Goal: Transaction & Acquisition: Purchase product/service

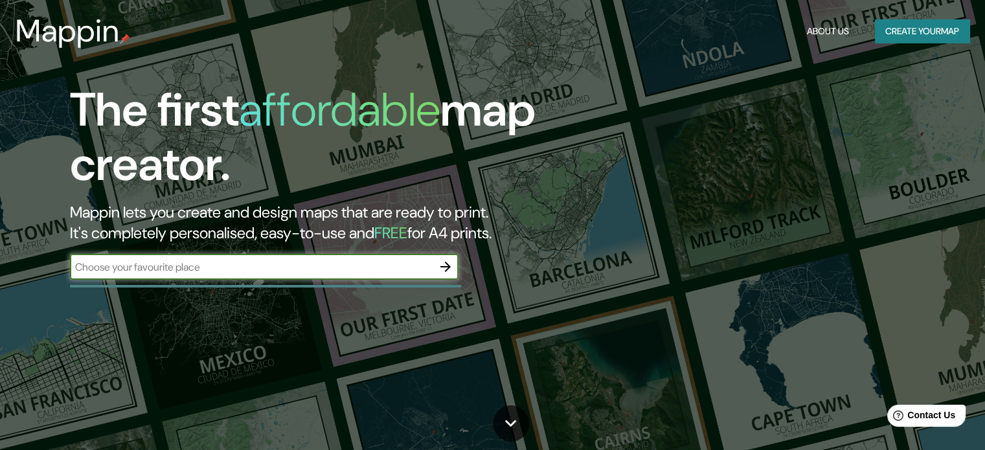
click at [368, 266] on input "text" at bounding box center [251, 267] width 363 height 15
type input "topo chico nuevo [PERSON_NAME]"
click at [443, 264] on icon "button" at bounding box center [446, 267] width 16 height 16
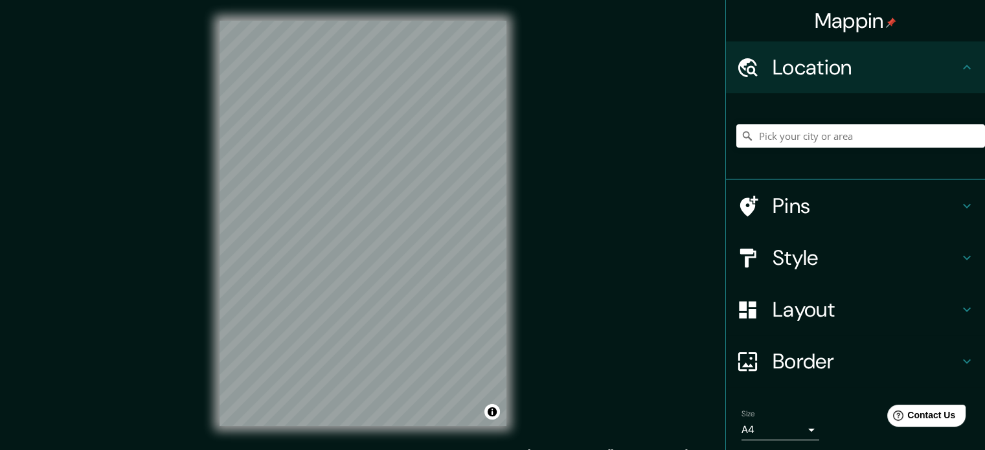
click at [850, 266] on h4 "Style" at bounding box center [866, 258] width 187 height 26
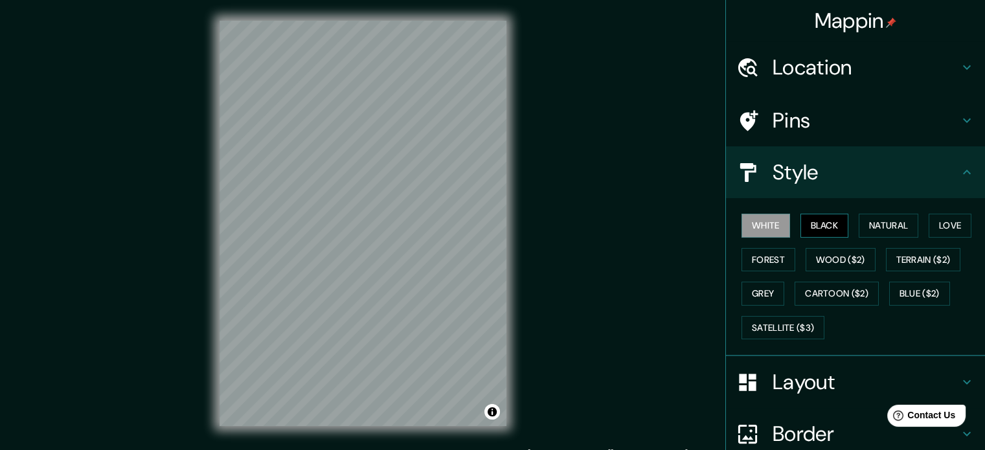
click at [816, 225] on button "Black" at bounding box center [824, 226] width 49 height 24
click at [754, 230] on button "White" at bounding box center [765, 226] width 49 height 24
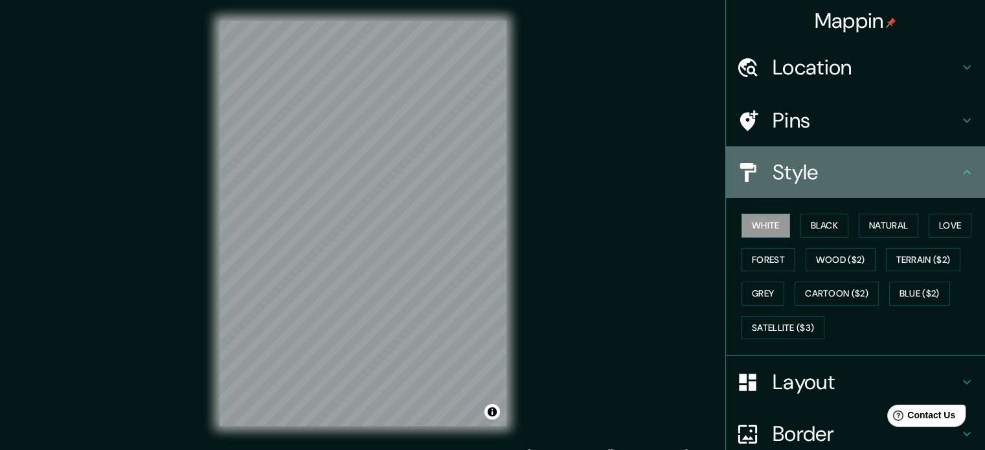
click at [811, 179] on h4 "Style" at bounding box center [866, 172] width 187 height 26
click at [940, 167] on h4 "Style" at bounding box center [866, 172] width 187 height 26
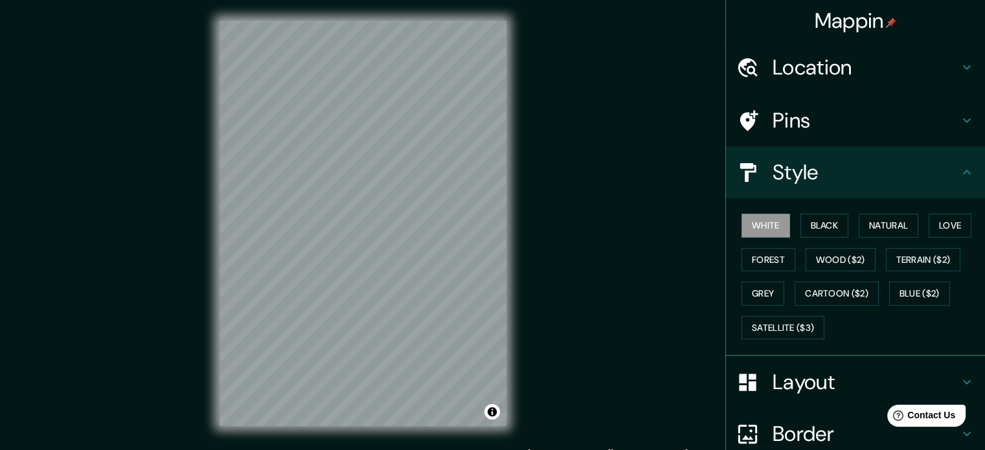
click at [962, 166] on icon at bounding box center [967, 172] width 16 height 16
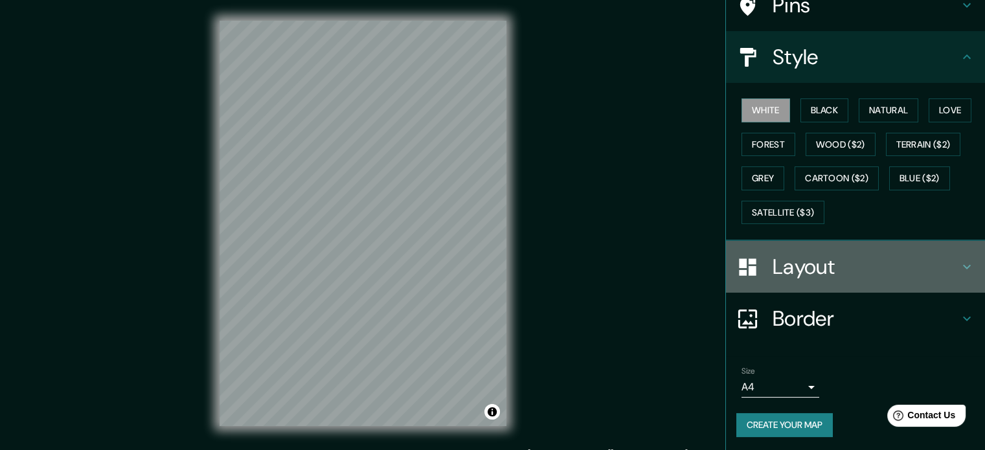
click at [839, 254] on h4 "Layout" at bounding box center [866, 267] width 187 height 26
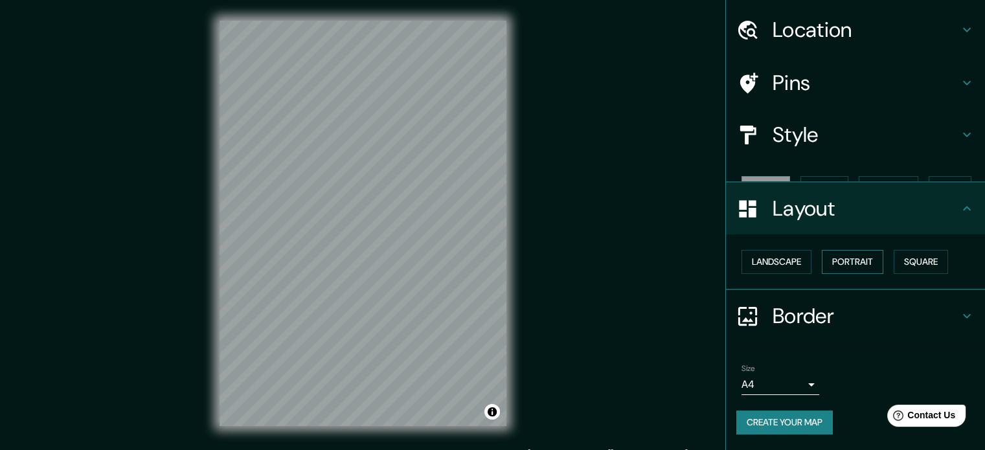
scroll to position [14, 0]
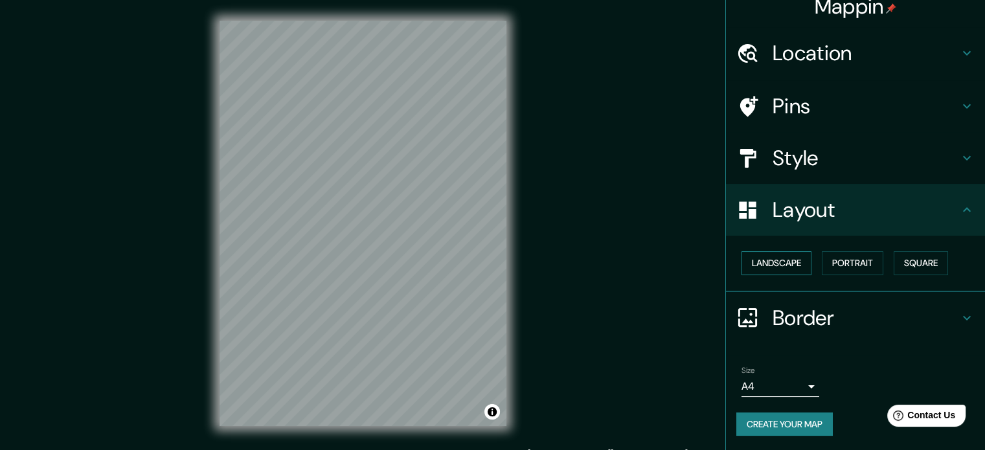
click at [781, 263] on button "Landscape" at bounding box center [776, 263] width 70 height 24
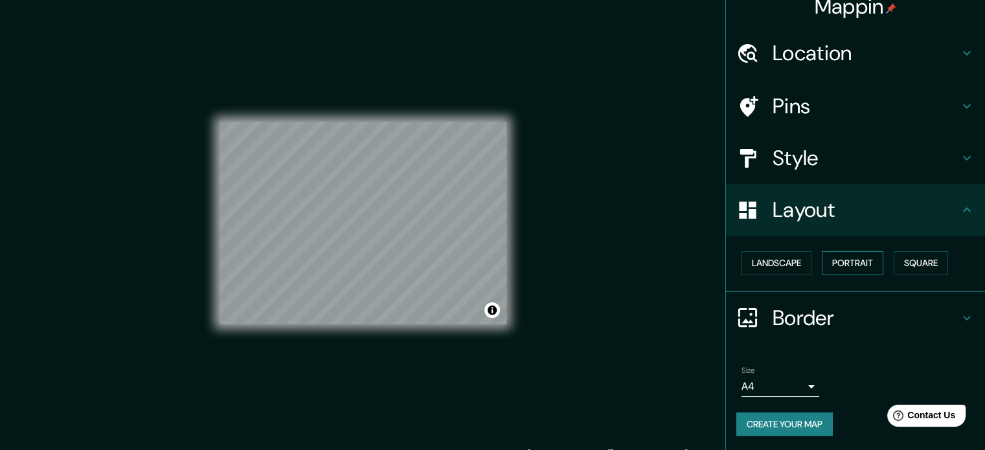
click at [822, 267] on button "Portrait" at bounding box center [853, 263] width 62 height 24
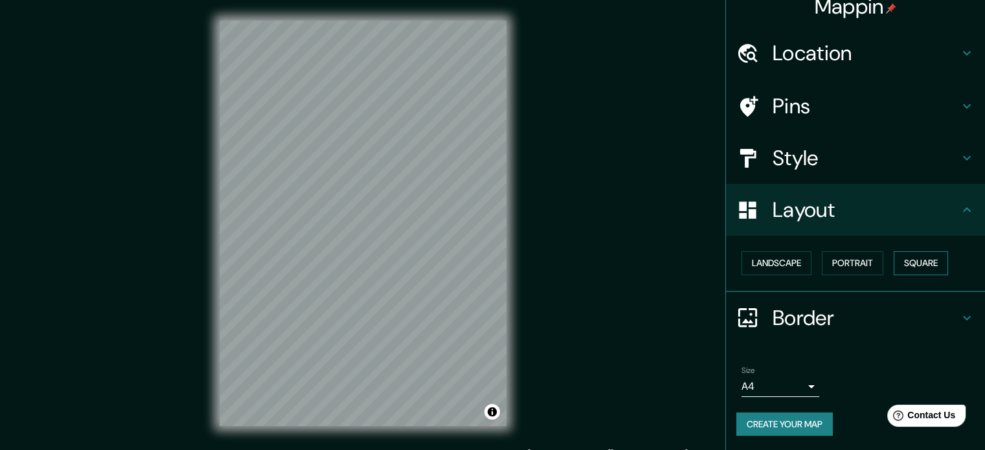
click at [924, 256] on button "Square" at bounding box center [921, 263] width 54 height 24
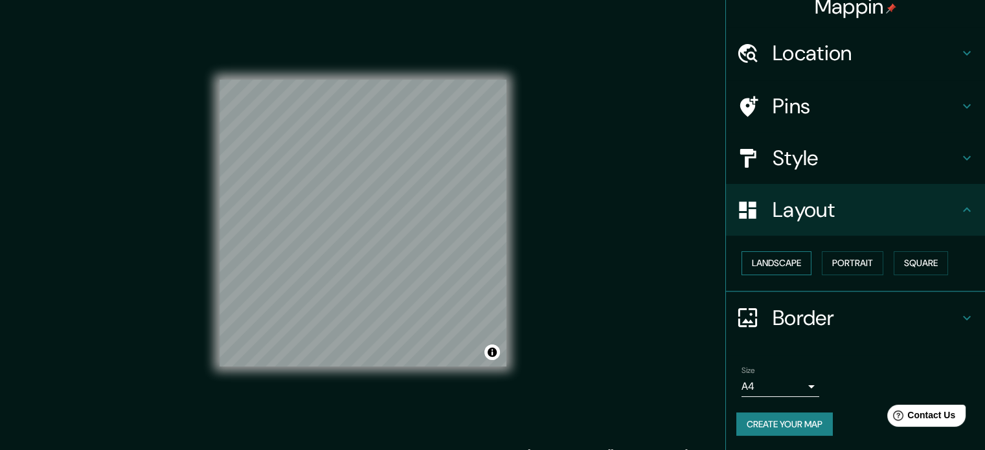
click at [789, 260] on button "Landscape" at bounding box center [776, 263] width 70 height 24
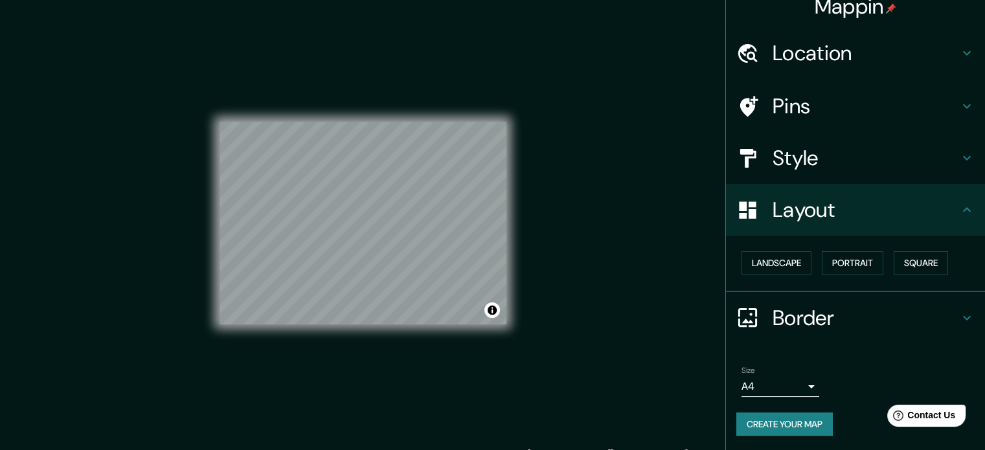
click at [809, 381] on div "Size A4 single" at bounding box center [855, 381] width 238 height 41
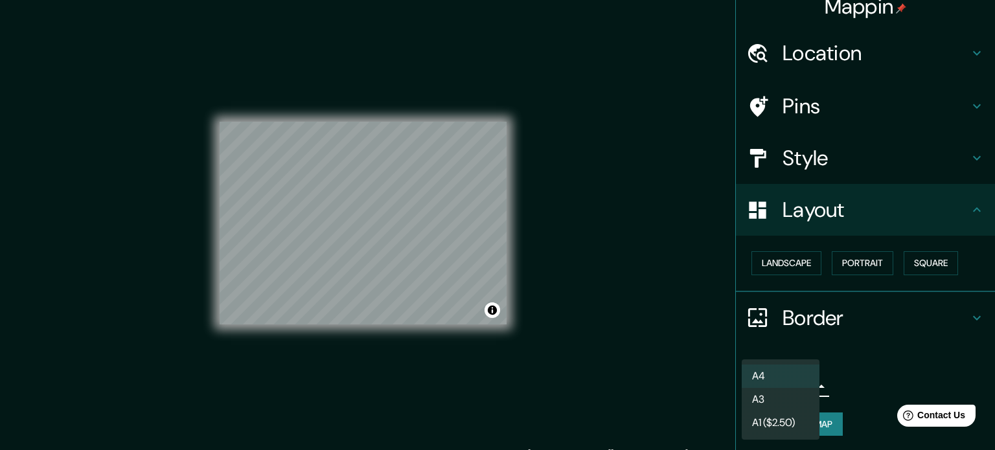
click at [798, 382] on body "Mappin Location Pins Style Layout Landscape Portrait Square Border Choose a bor…" at bounding box center [497, 225] width 995 height 450
click at [774, 398] on li "A3" at bounding box center [780, 399] width 78 height 23
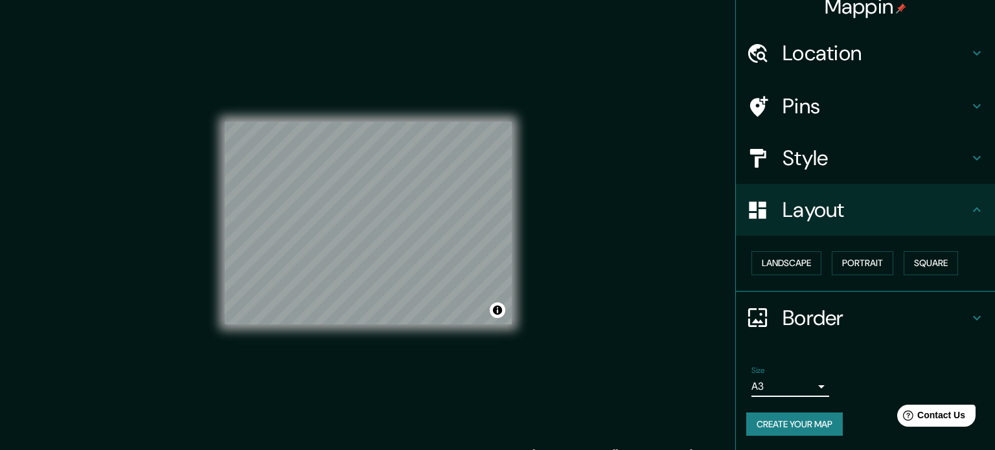
click at [773, 381] on body "Mappin Location Pins Style Layout Landscape Portrait Square Border Choose a bor…" at bounding box center [497, 225] width 995 height 450
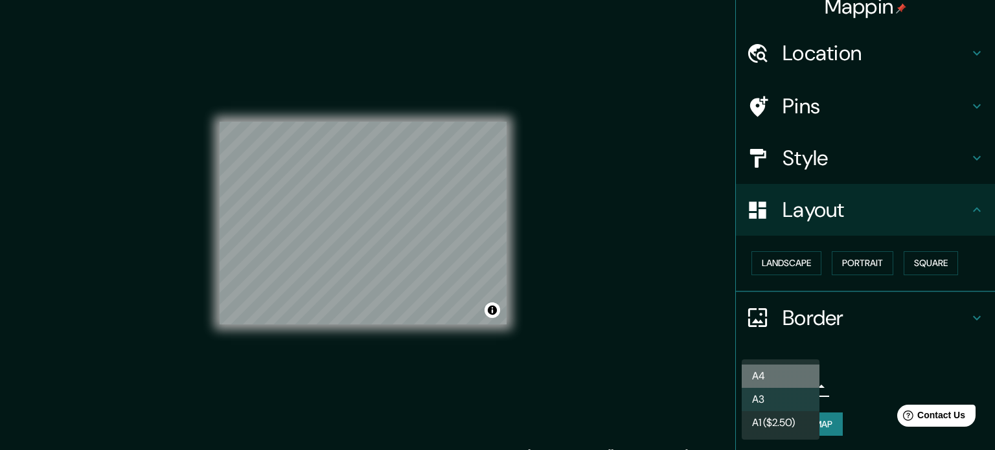
click at [772, 372] on li "A4" at bounding box center [780, 376] width 78 height 23
type input "single"
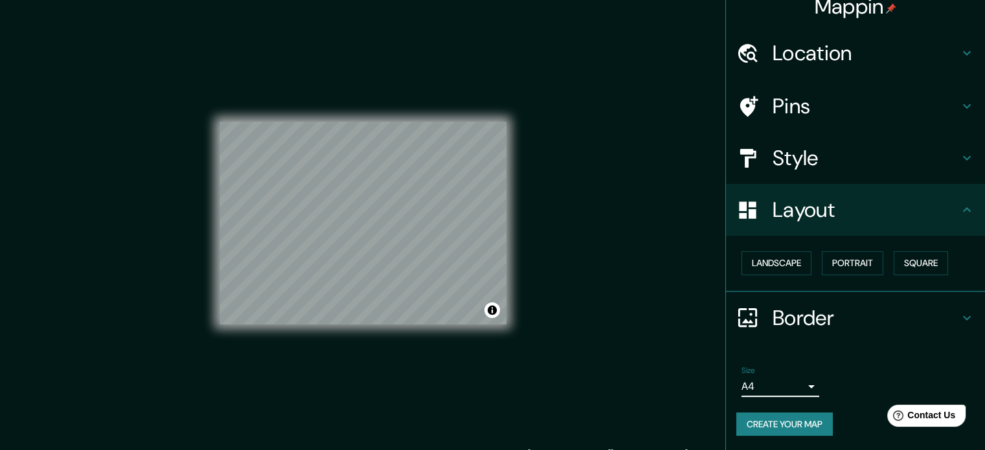
click at [852, 318] on h4 "Border" at bounding box center [866, 318] width 187 height 26
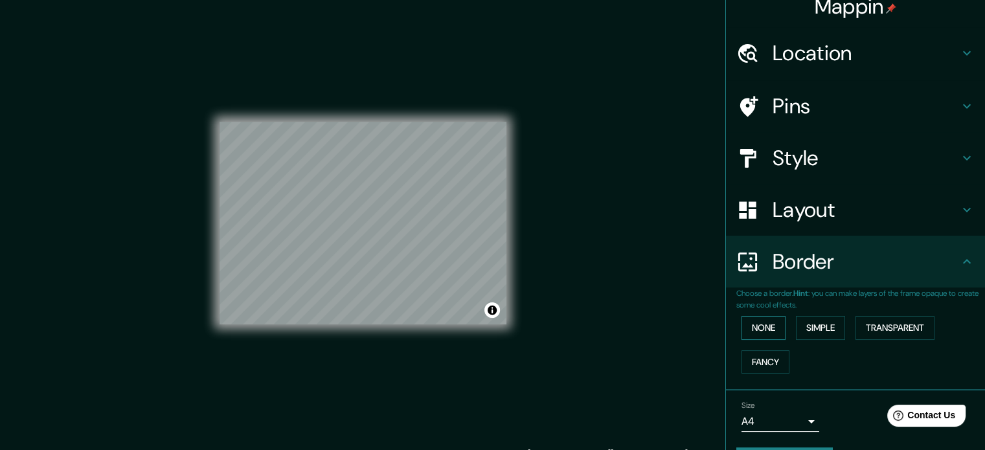
click at [772, 327] on button "None" at bounding box center [763, 328] width 44 height 24
click at [808, 324] on button "Simple" at bounding box center [820, 328] width 49 height 24
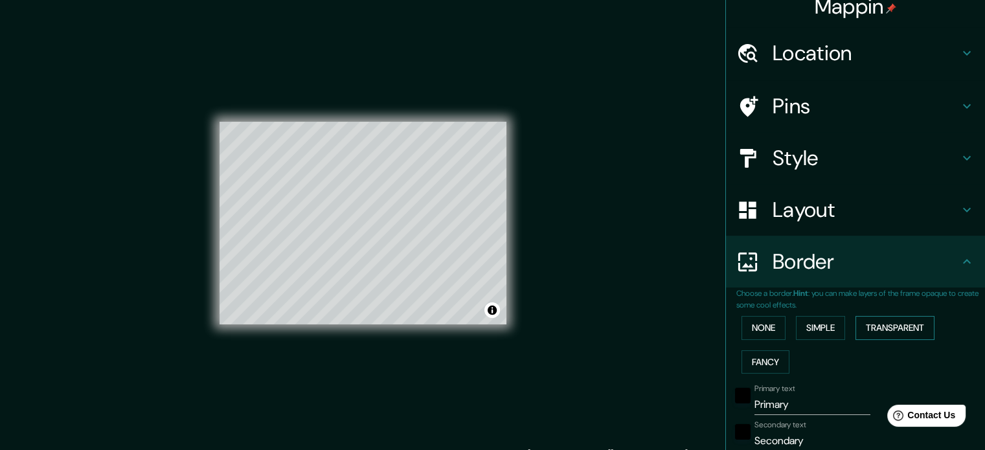
click at [861, 329] on button "Transparent" at bounding box center [894, 328] width 79 height 24
click at [762, 357] on button "Fancy" at bounding box center [765, 362] width 48 height 24
click at [763, 327] on button "None" at bounding box center [763, 328] width 44 height 24
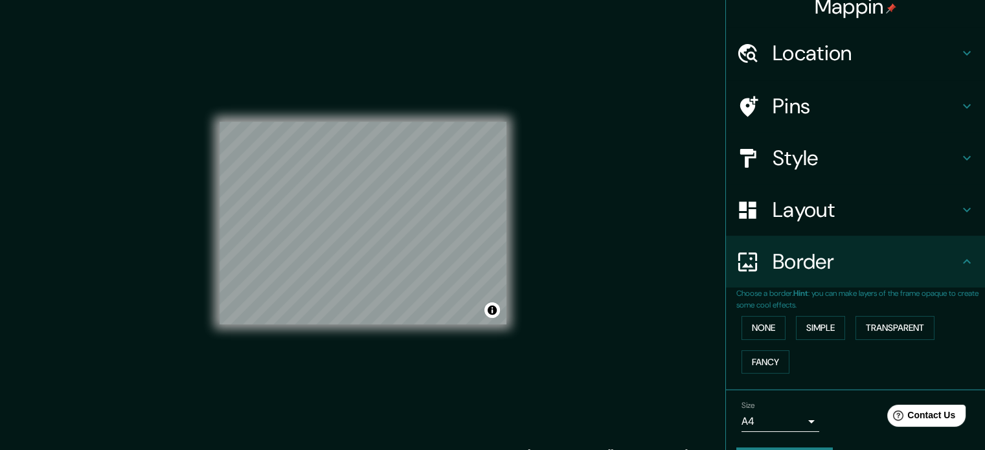
click at [819, 210] on h4 "Layout" at bounding box center [866, 210] width 187 height 26
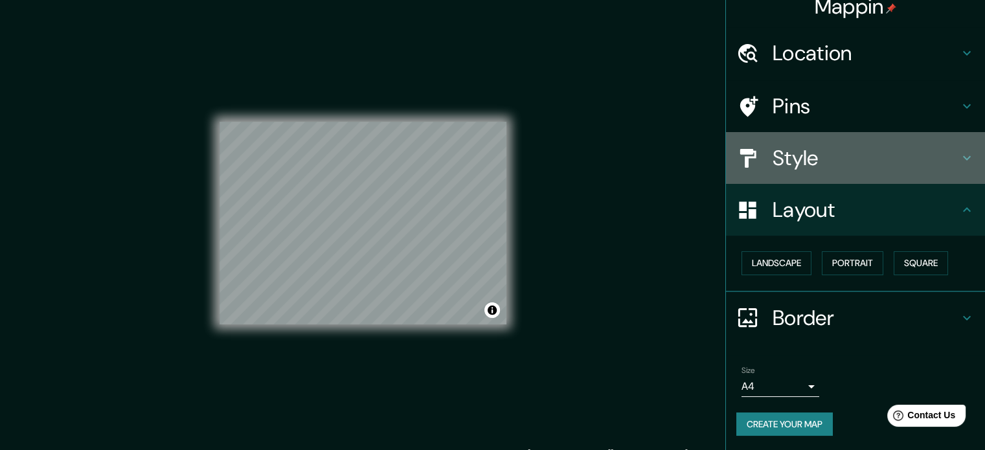
click at [816, 163] on h4 "Style" at bounding box center [866, 158] width 187 height 26
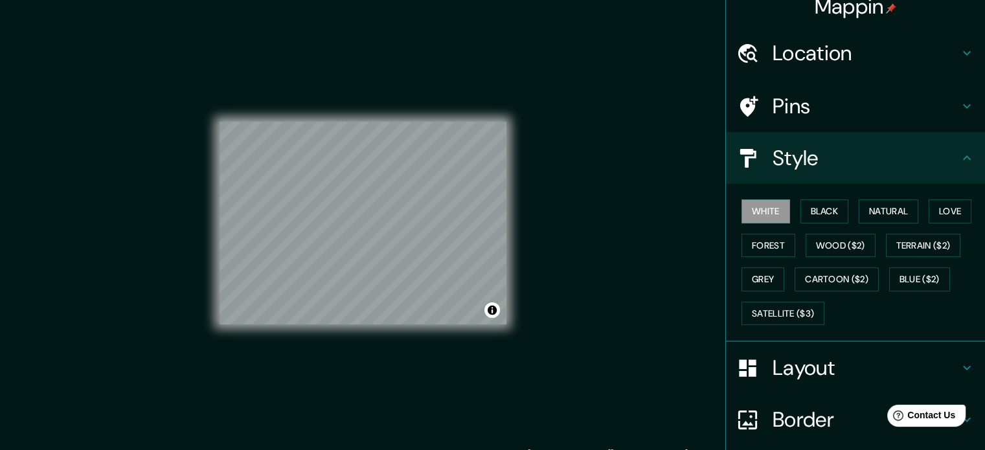
click at [788, 108] on h4 "Pins" at bounding box center [866, 106] width 187 height 26
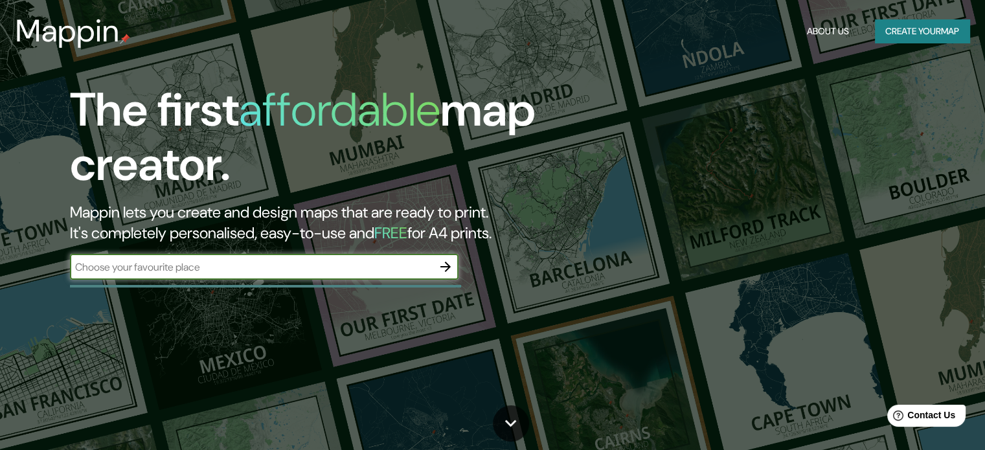
drag, startPoint x: 788, startPoint y: 108, endPoint x: 788, endPoint y: 101, distance: 7.1
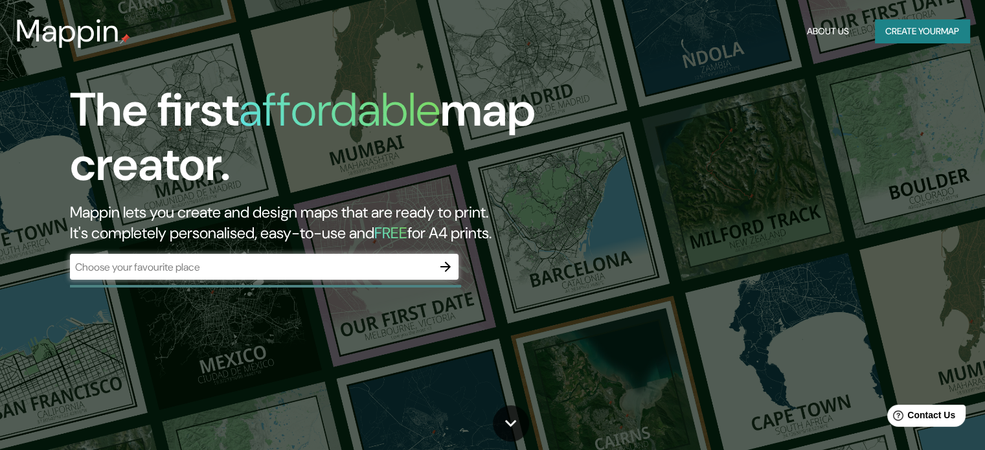
drag, startPoint x: 585, startPoint y: 134, endPoint x: 578, endPoint y: 129, distance: 9.3
